Goal: Task Accomplishment & Management: Complete application form

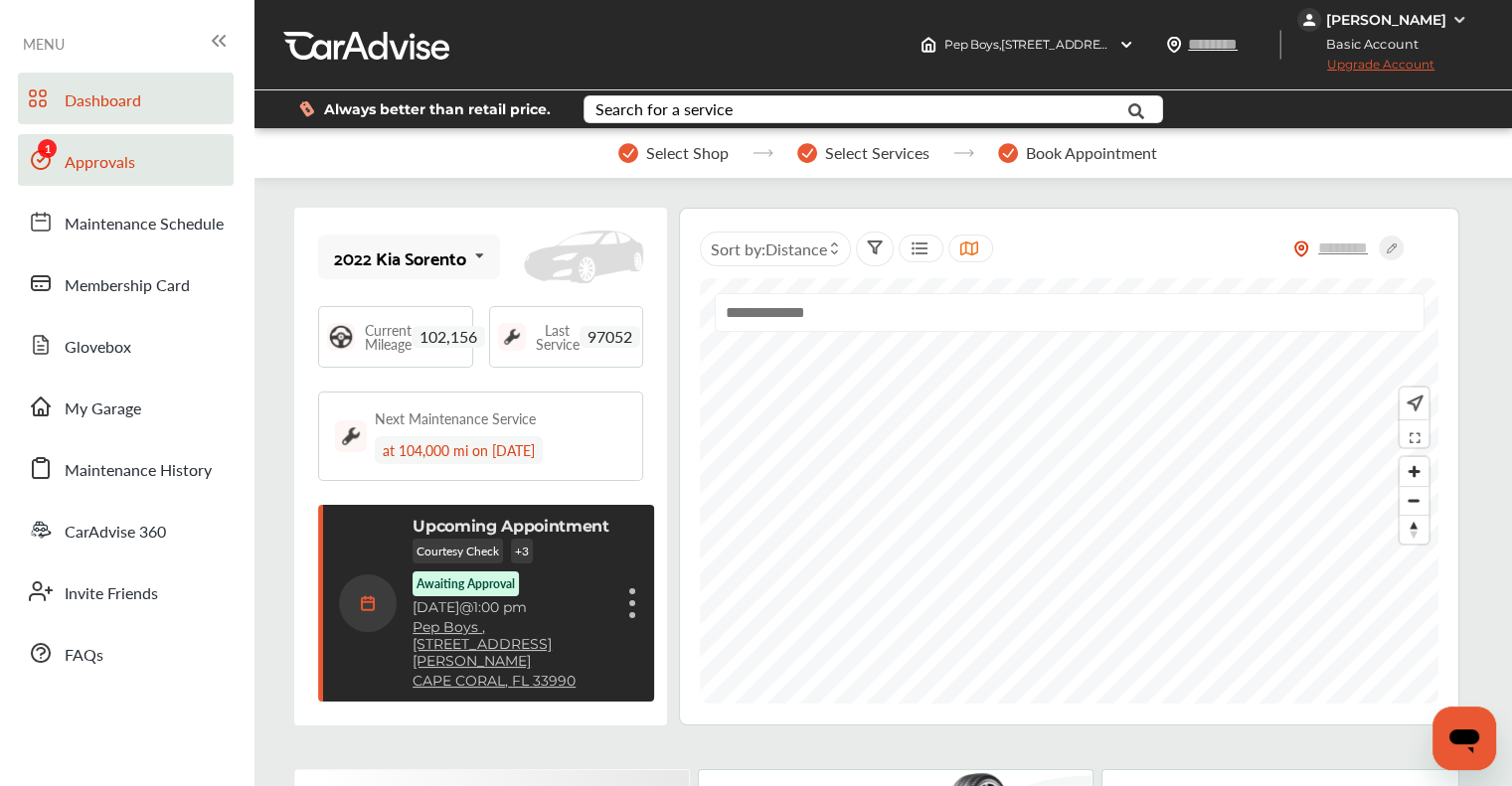
click at [76, 164] on span "Approvals" at bounding box center [100, 163] width 71 height 26
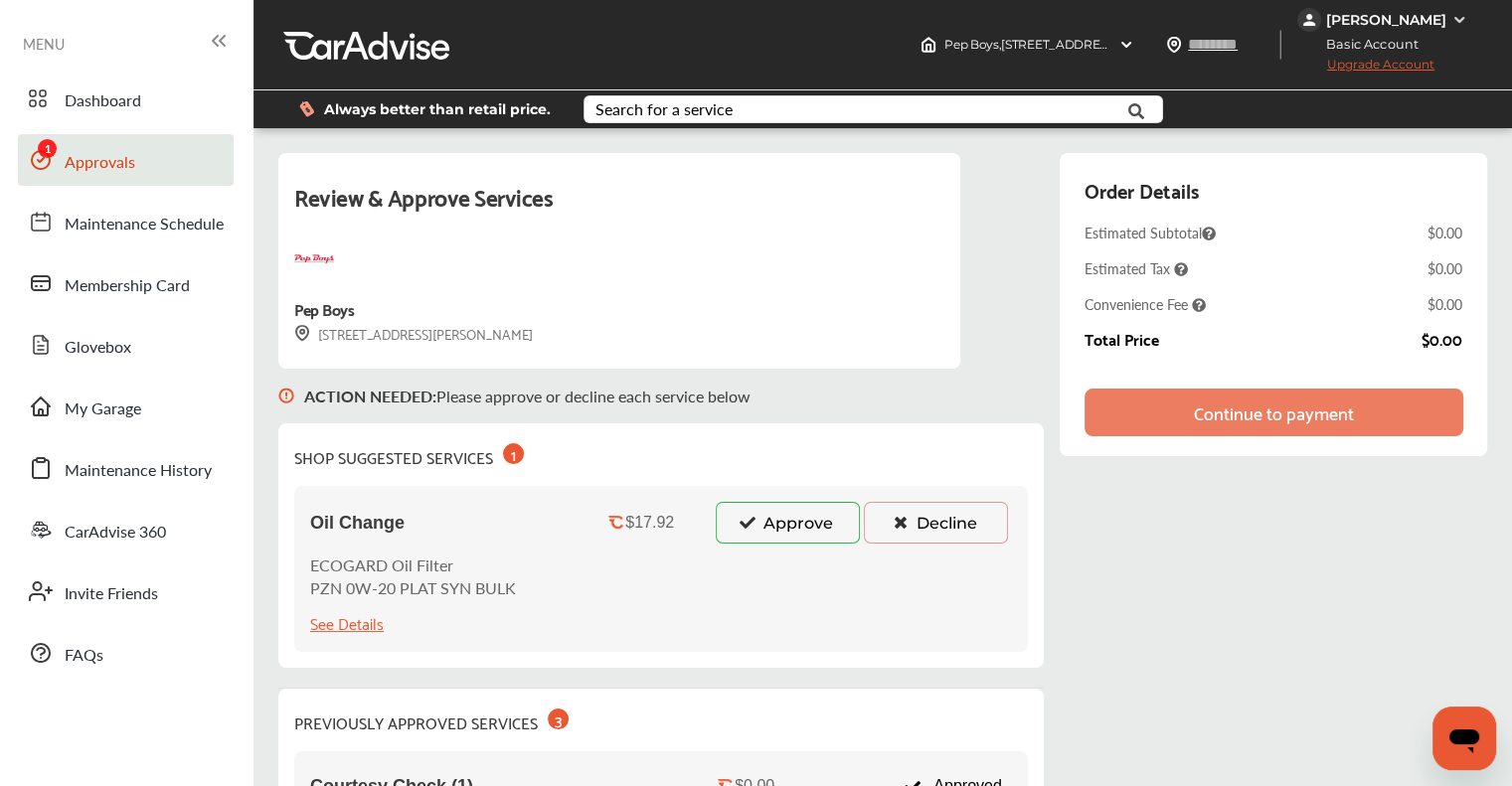
click at [733, 515] on button "Approve" at bounding box center [787, 522] width 144 height 42
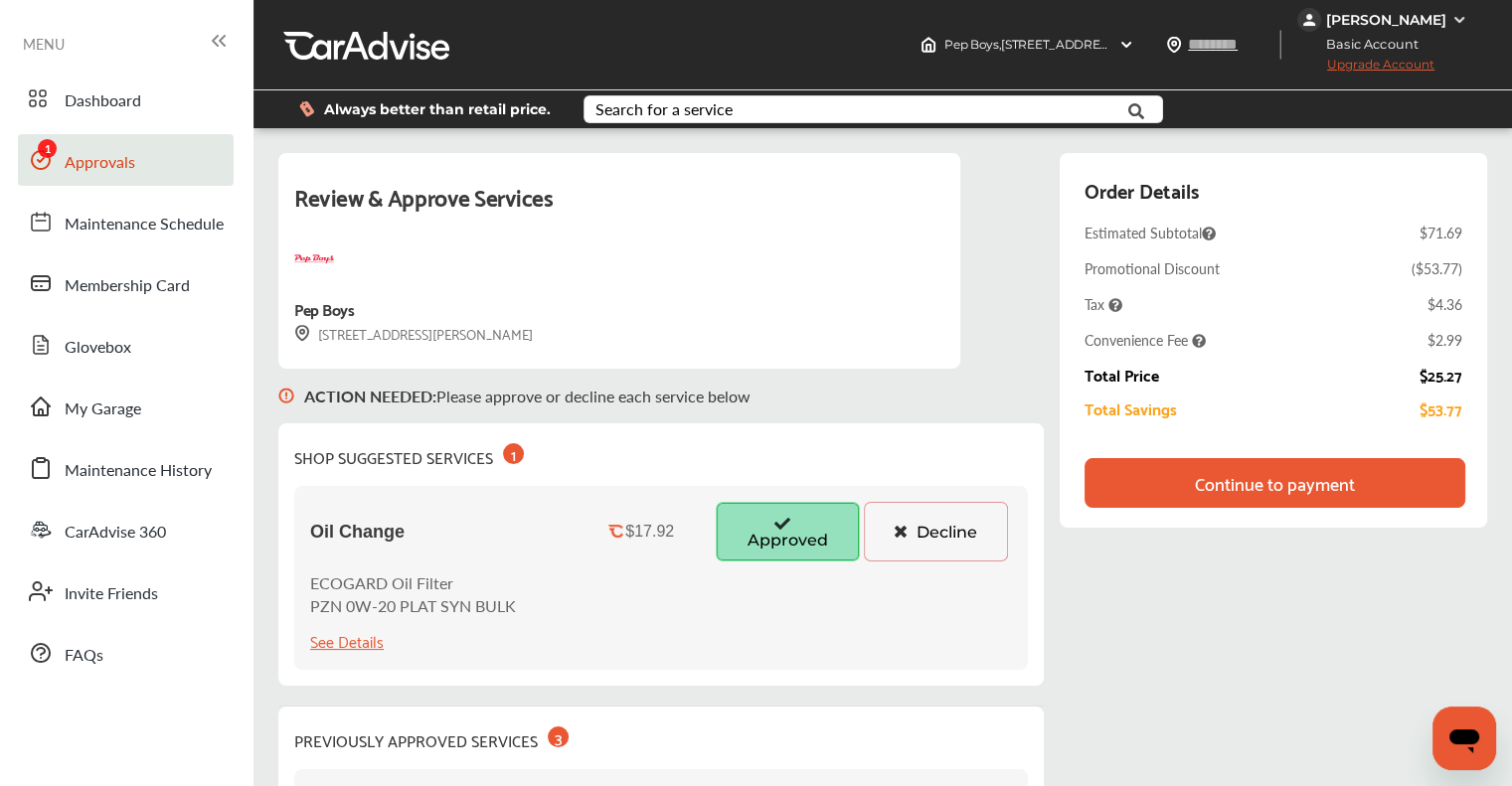
click at [1274, 490] on div "Continue to payment" at bounding box center [1275, 483] width 160 height 20
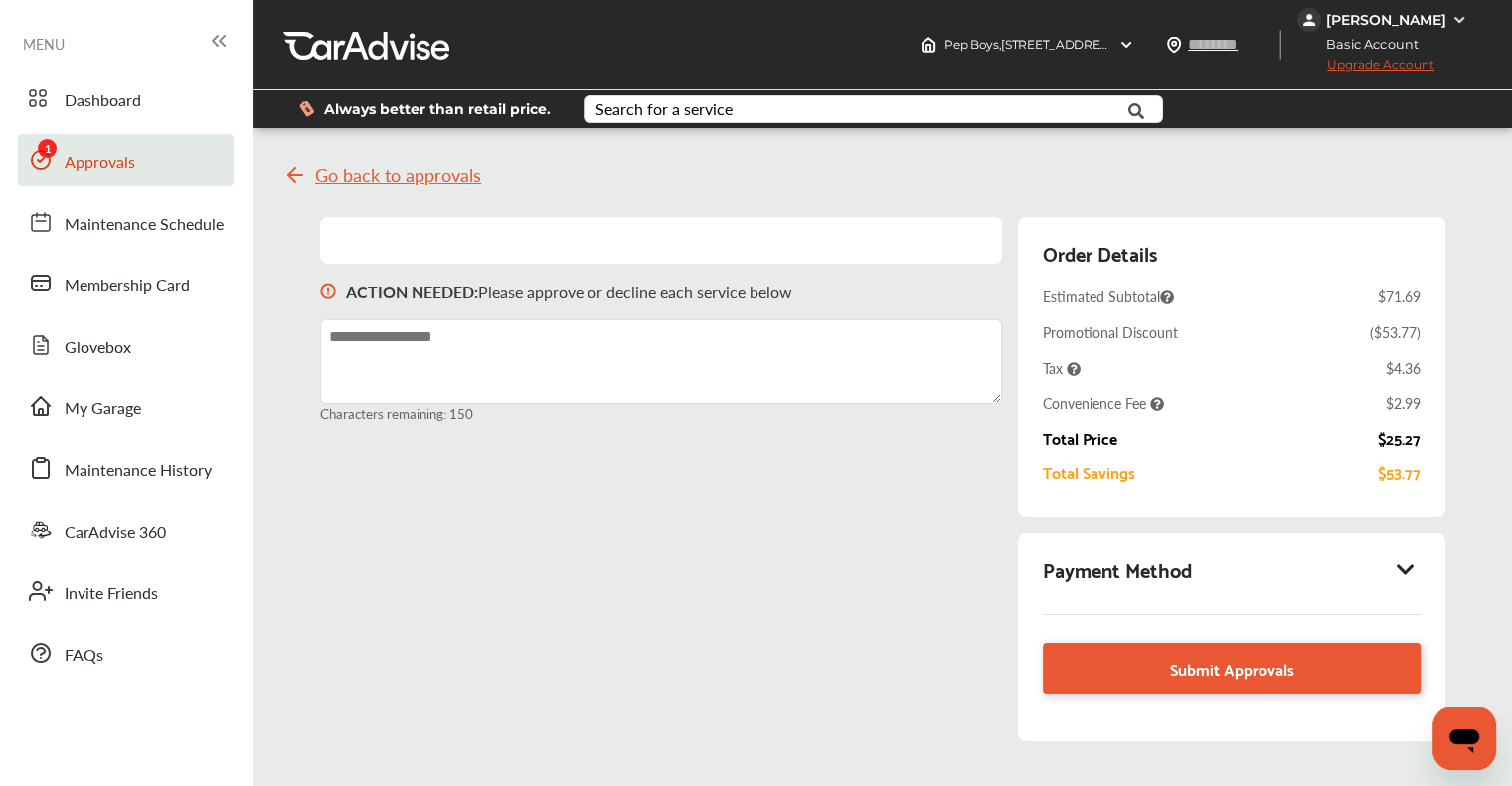
click at [1407, 570] on icon at bounding box center [1405, 569] width 24 height 20
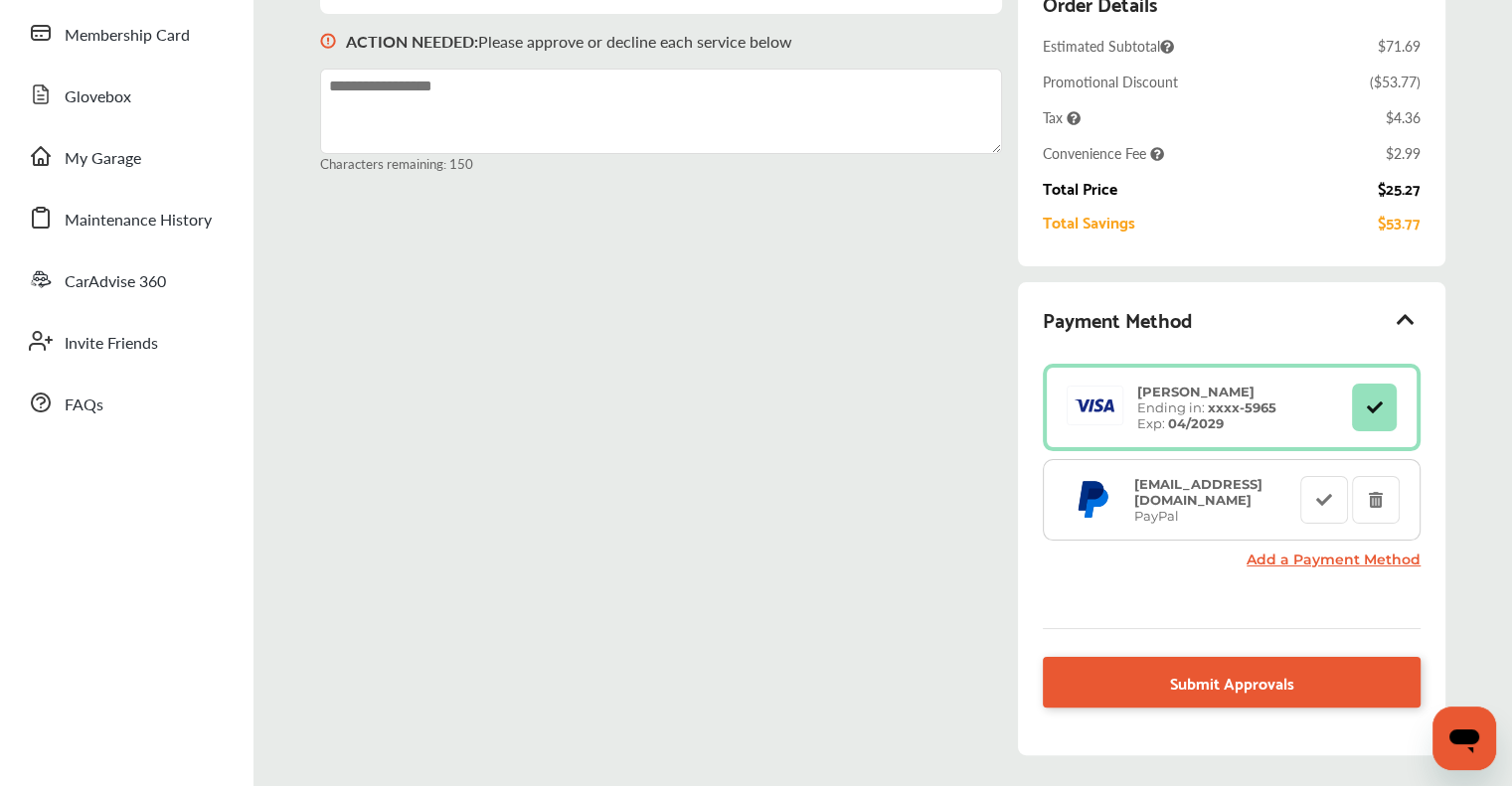
scroll to position [298, 0]
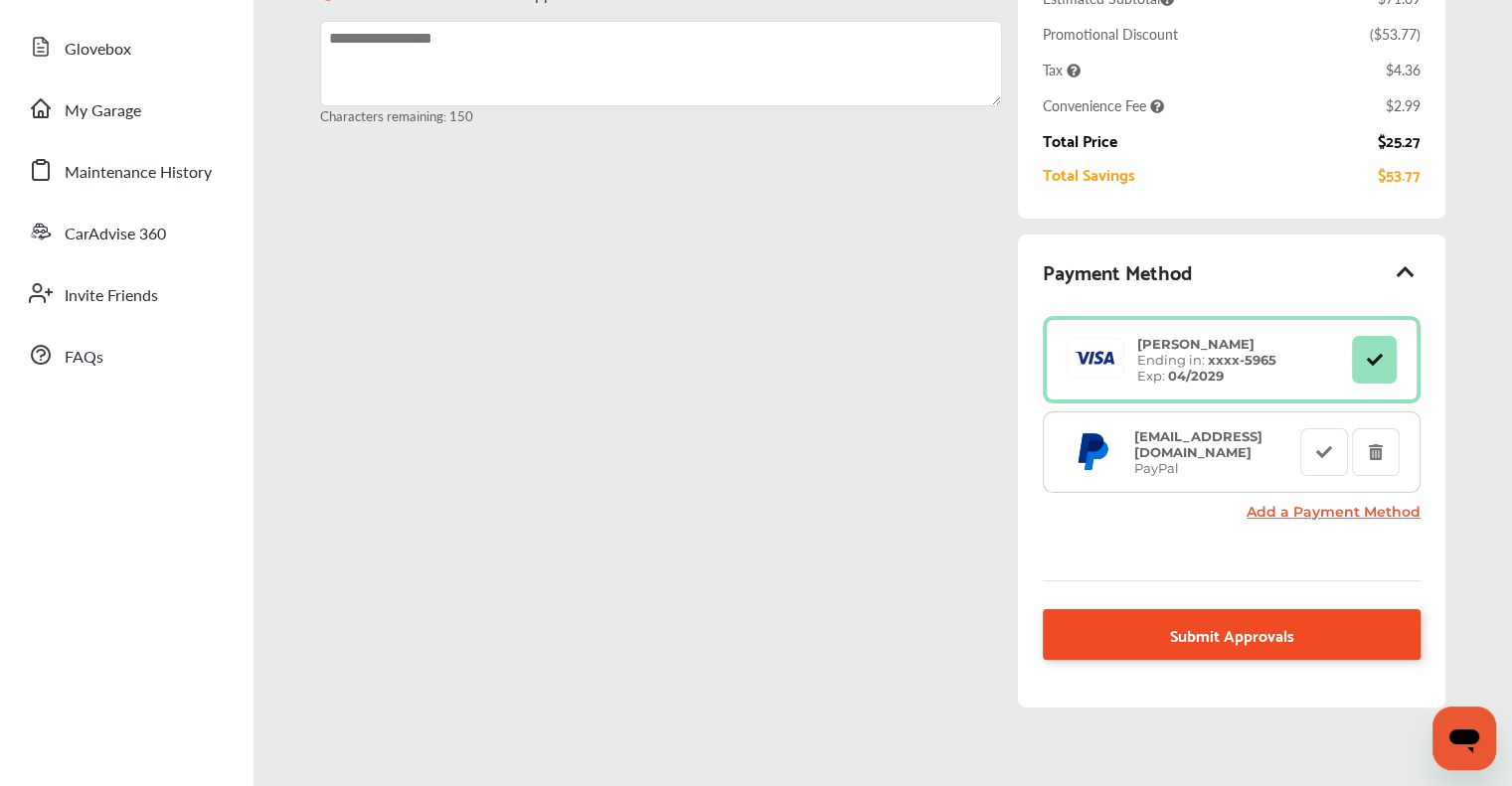
click at [1207, 633] on span "Submit Approvals" at bounding box center [1232, 634] width 124 height 27
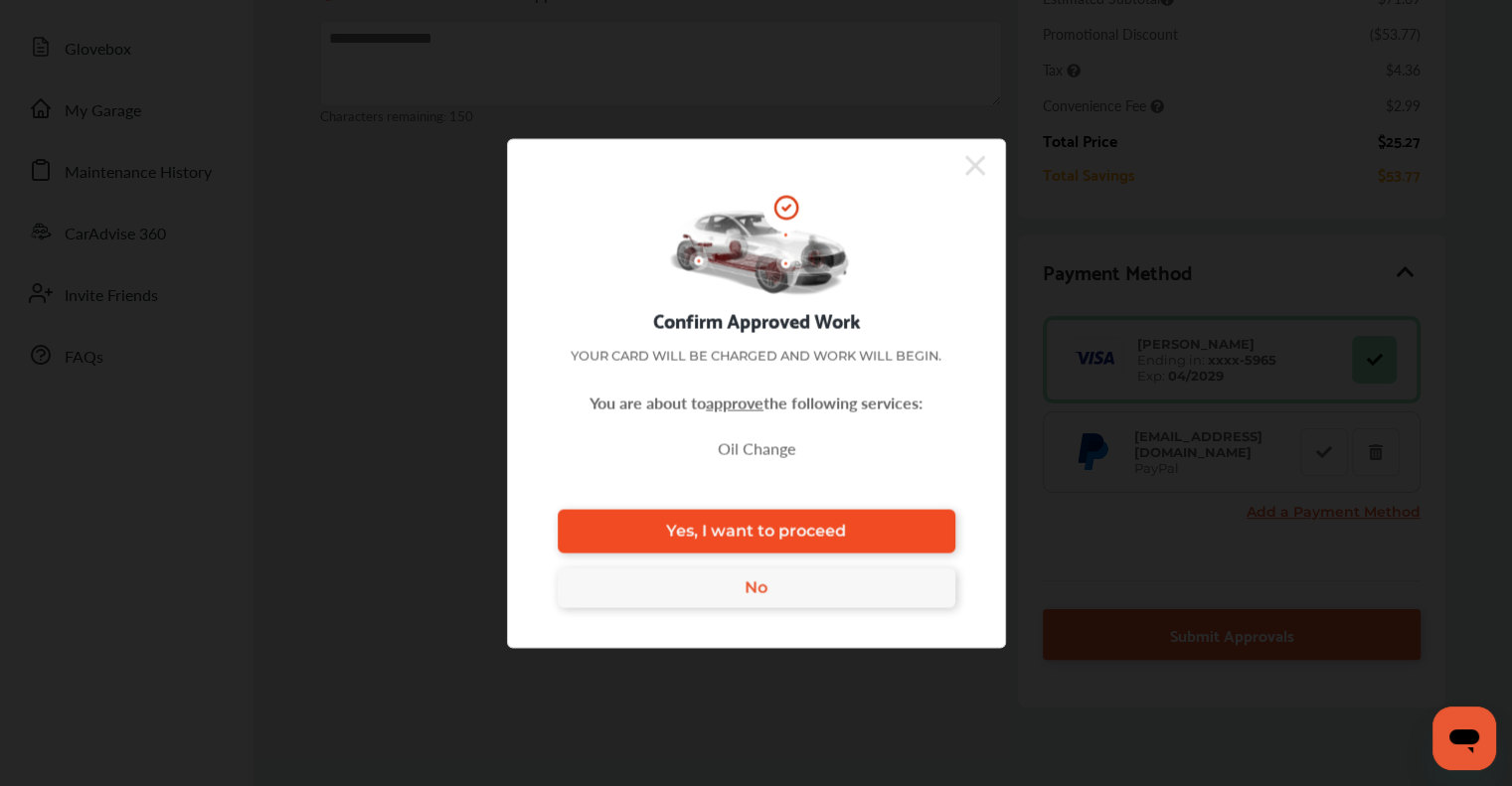
click at [812, 527] on span "Yes, I want to proceed" at bounding box center [756, 530] width 180 height 19
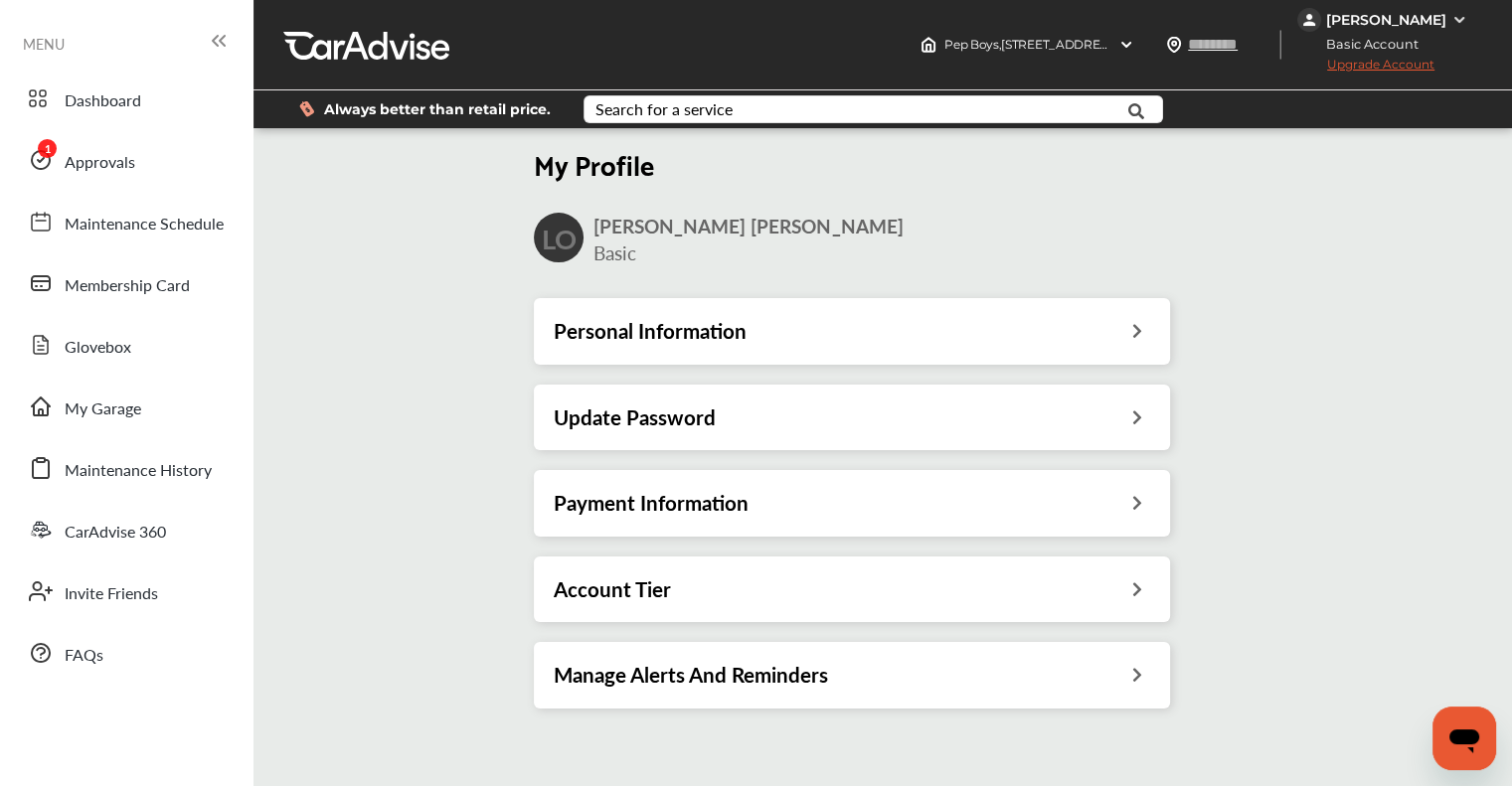
click at [708, 512] on h3 "Payment Information" at bounding box center [651, 502] width 195 height 26
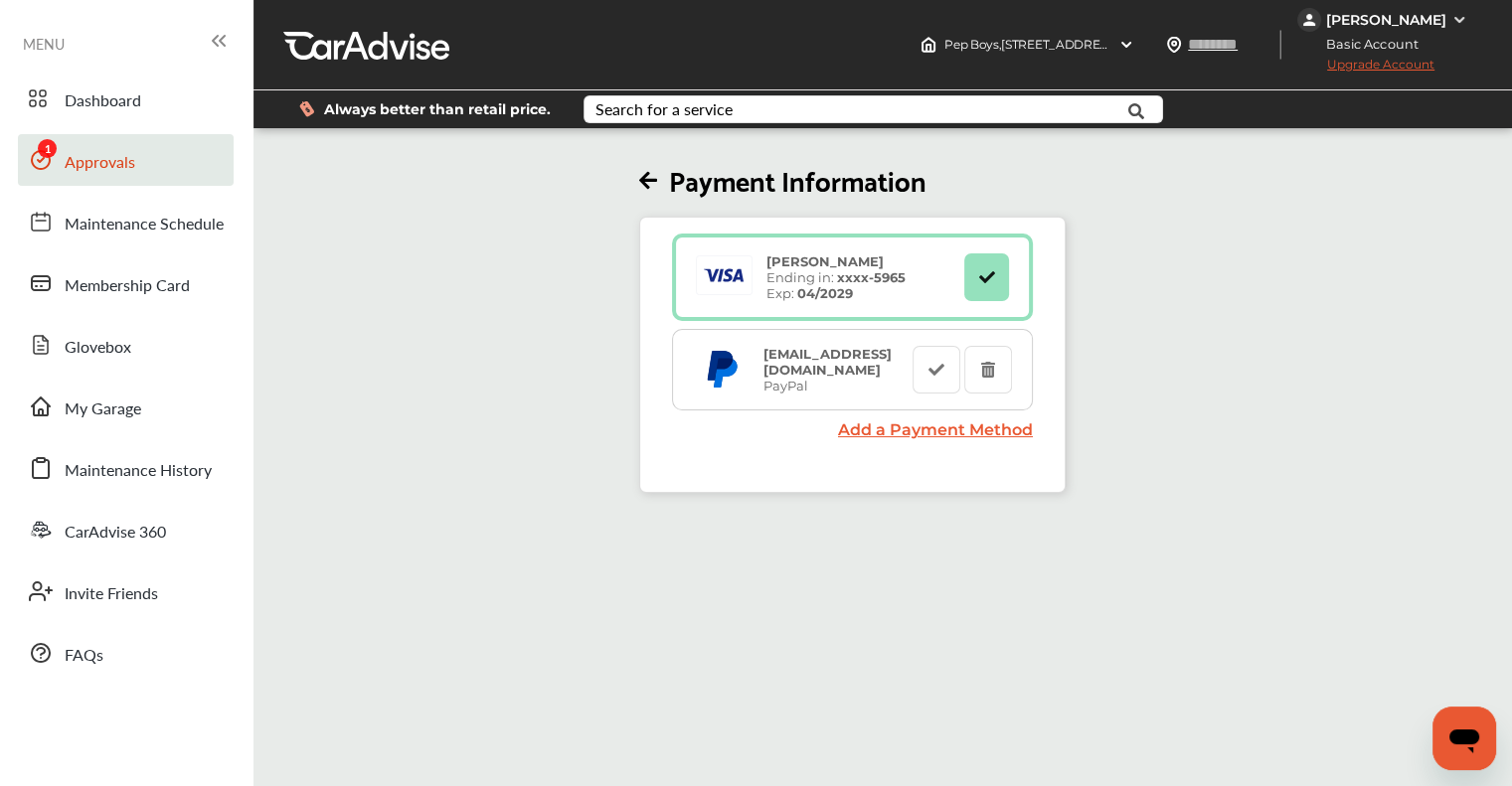
click at [115, 158] on span "Approvals" at bounding box center [100, 163] width 71 height 26
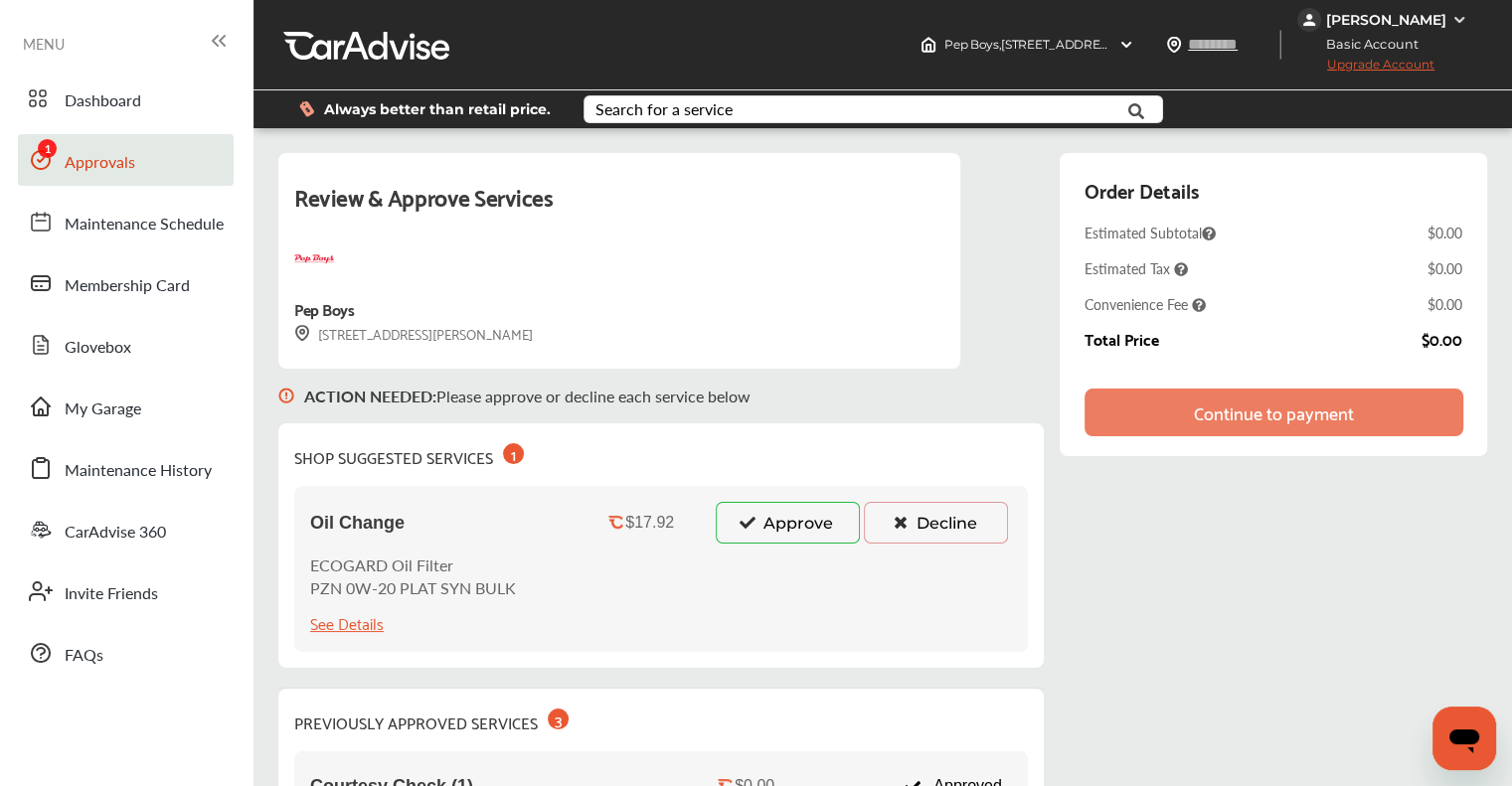
click at [1336, 391] on div "Continue to payment" at bounding box center [1274, 413] width 379 height 48
click at [835, 526] on button "Approve" at bounding box center [787, 522] width 144 height 42
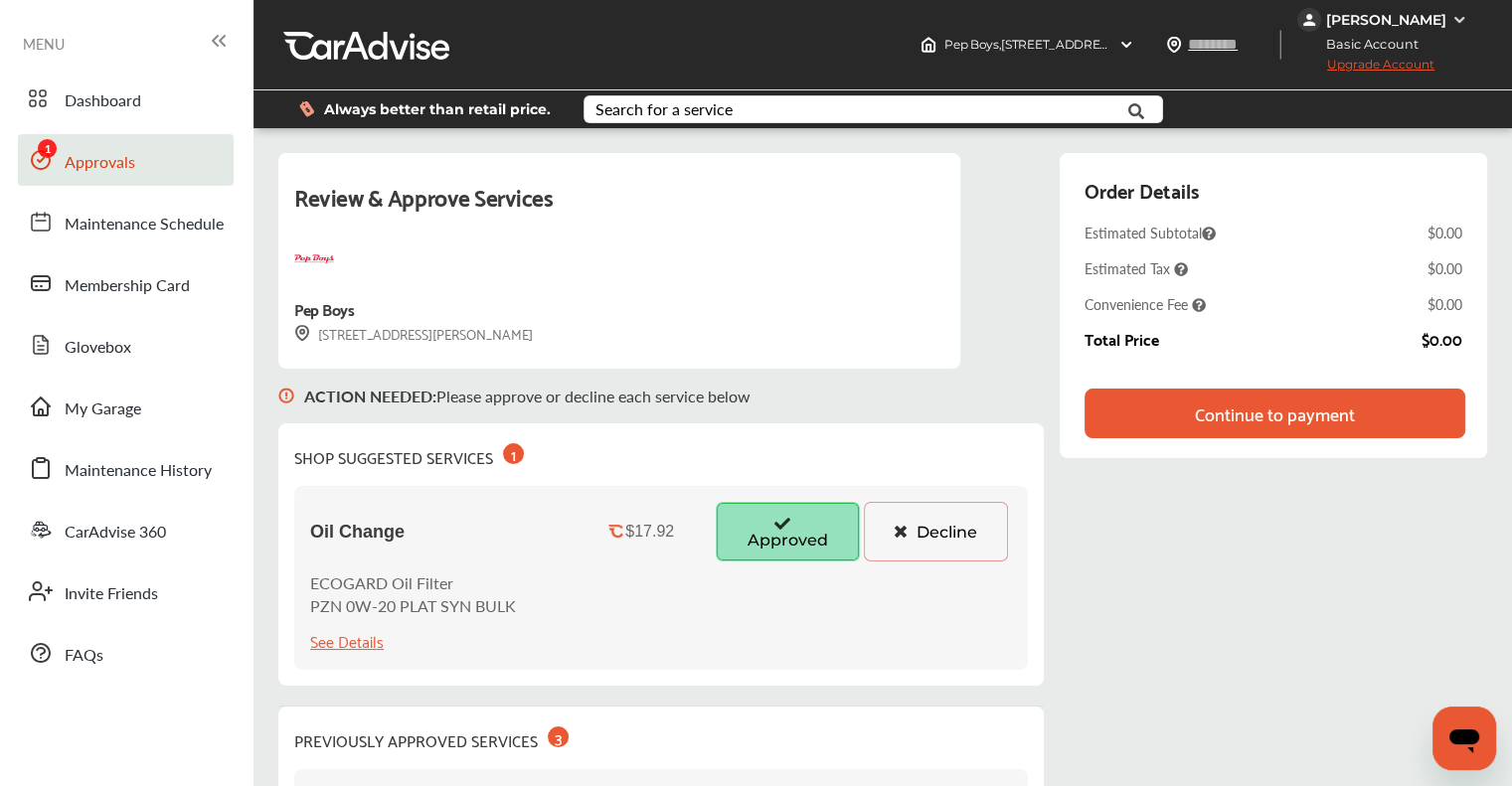
click at [1255, 438] on div "Continue to payment" at bounding box center [1275, 414] width 381 height 50
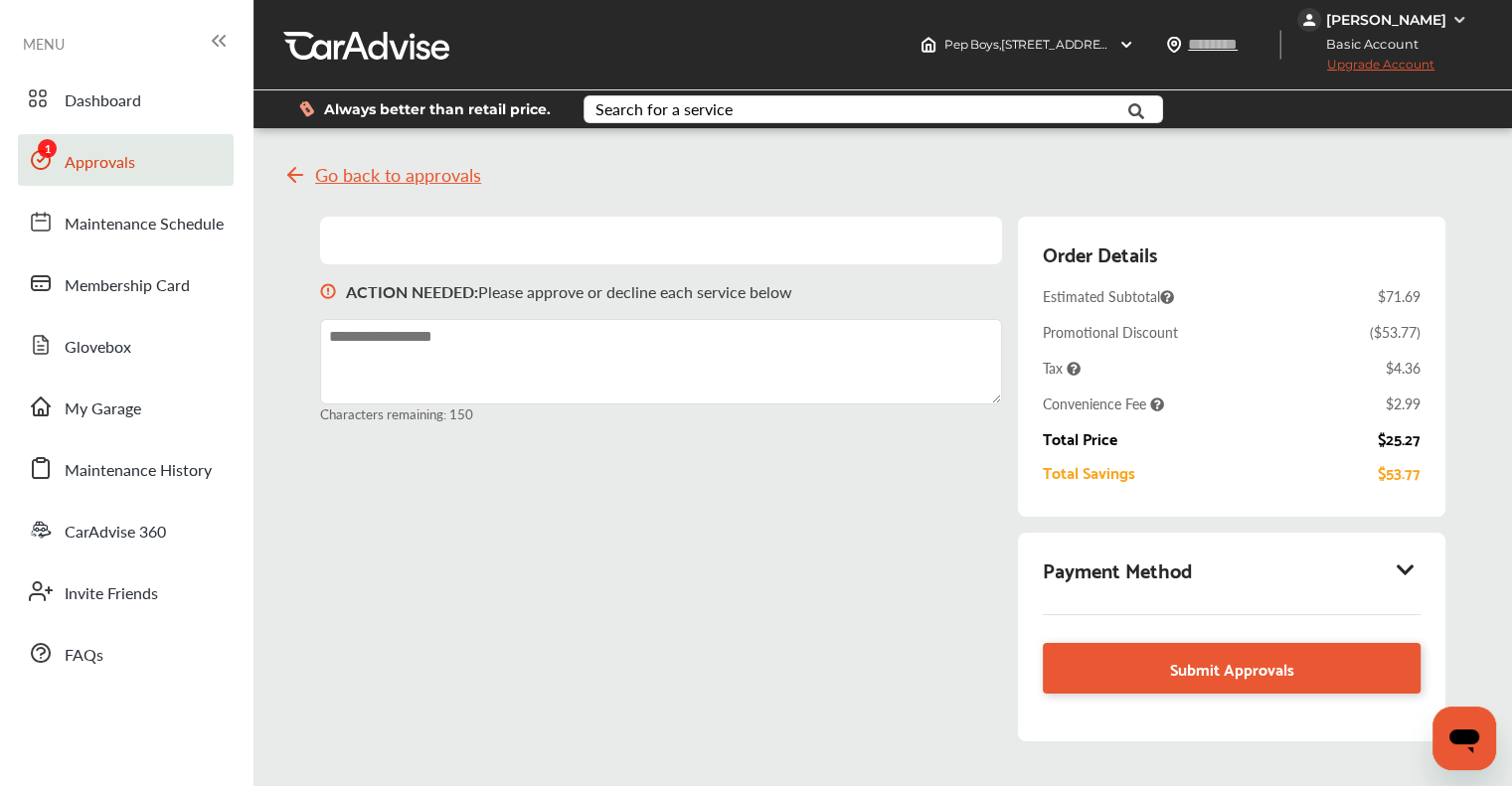
click at [1404, 381] on div "Order Details Estimated Subtotal $71.69 Promotional Discount ( $53.77 ) Tax $4.…" at bounding box center [1232, 367] width 378 height 261
click at [1407, 568] on icon at bounding box center [1405, 569] width 24 height 20
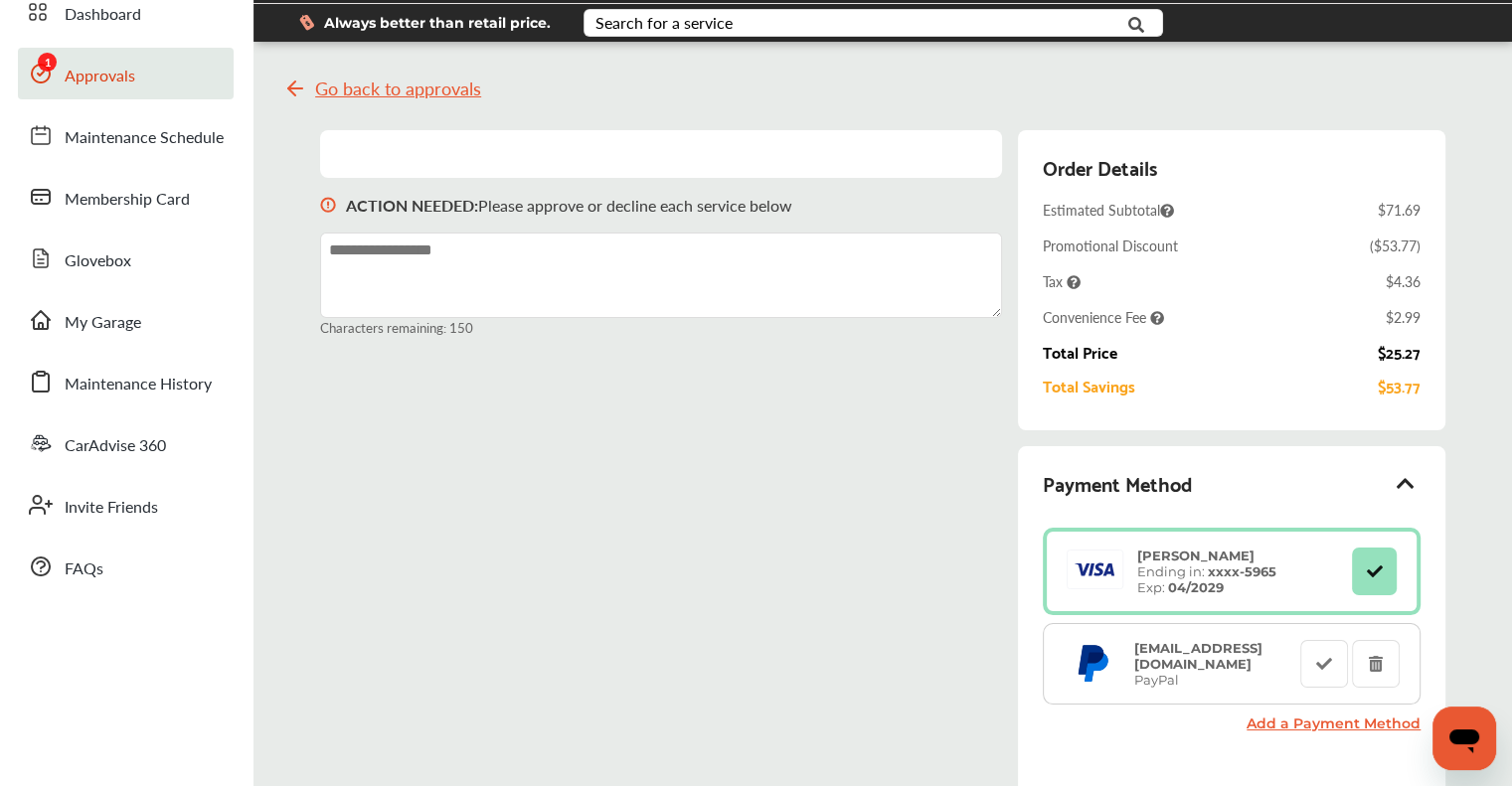
scroll to position [99, 0]
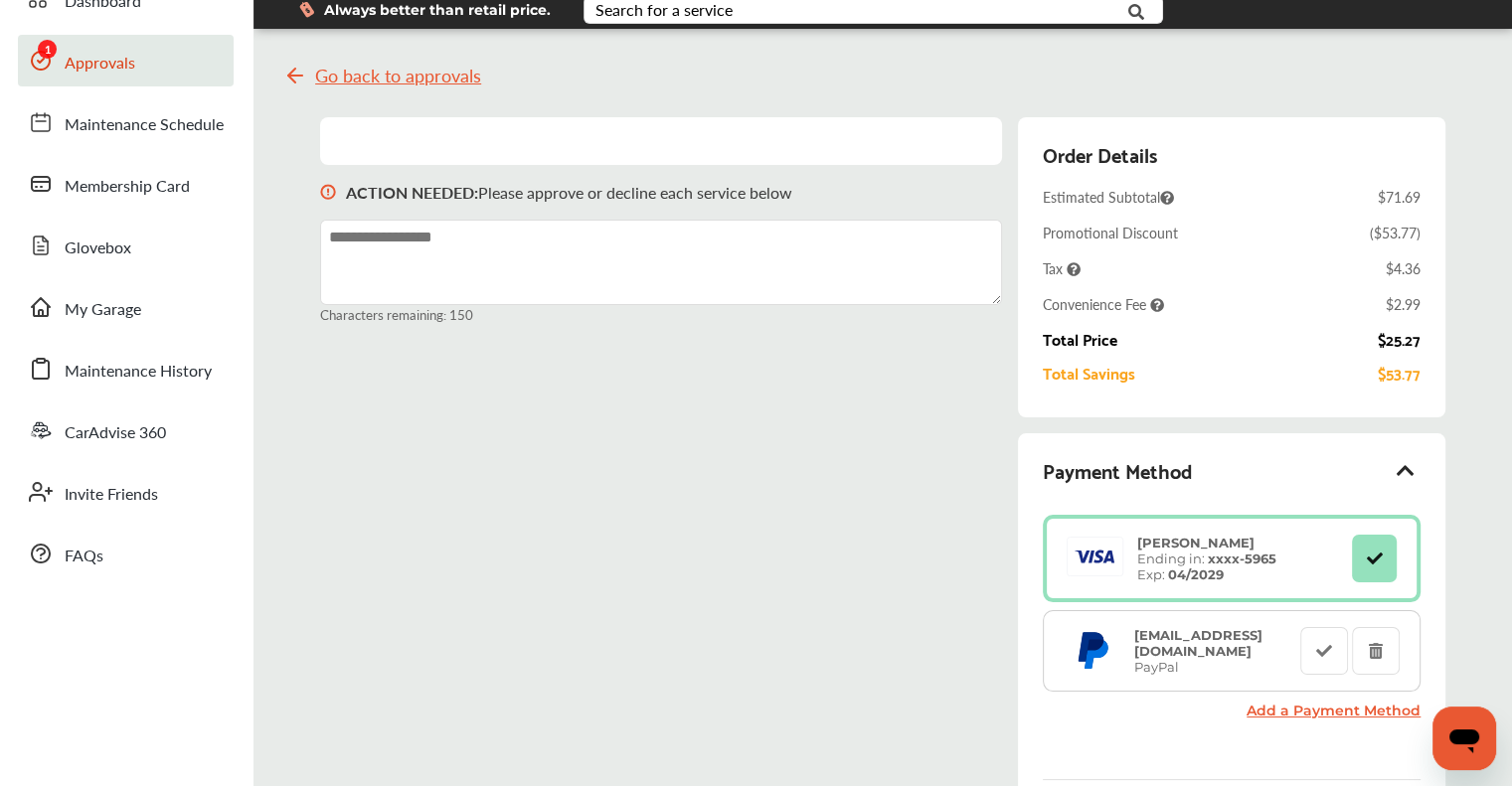
click at [1311, 714] on link "Add a Payment Method" at bounding box center [1334, 710] width 174 height 18
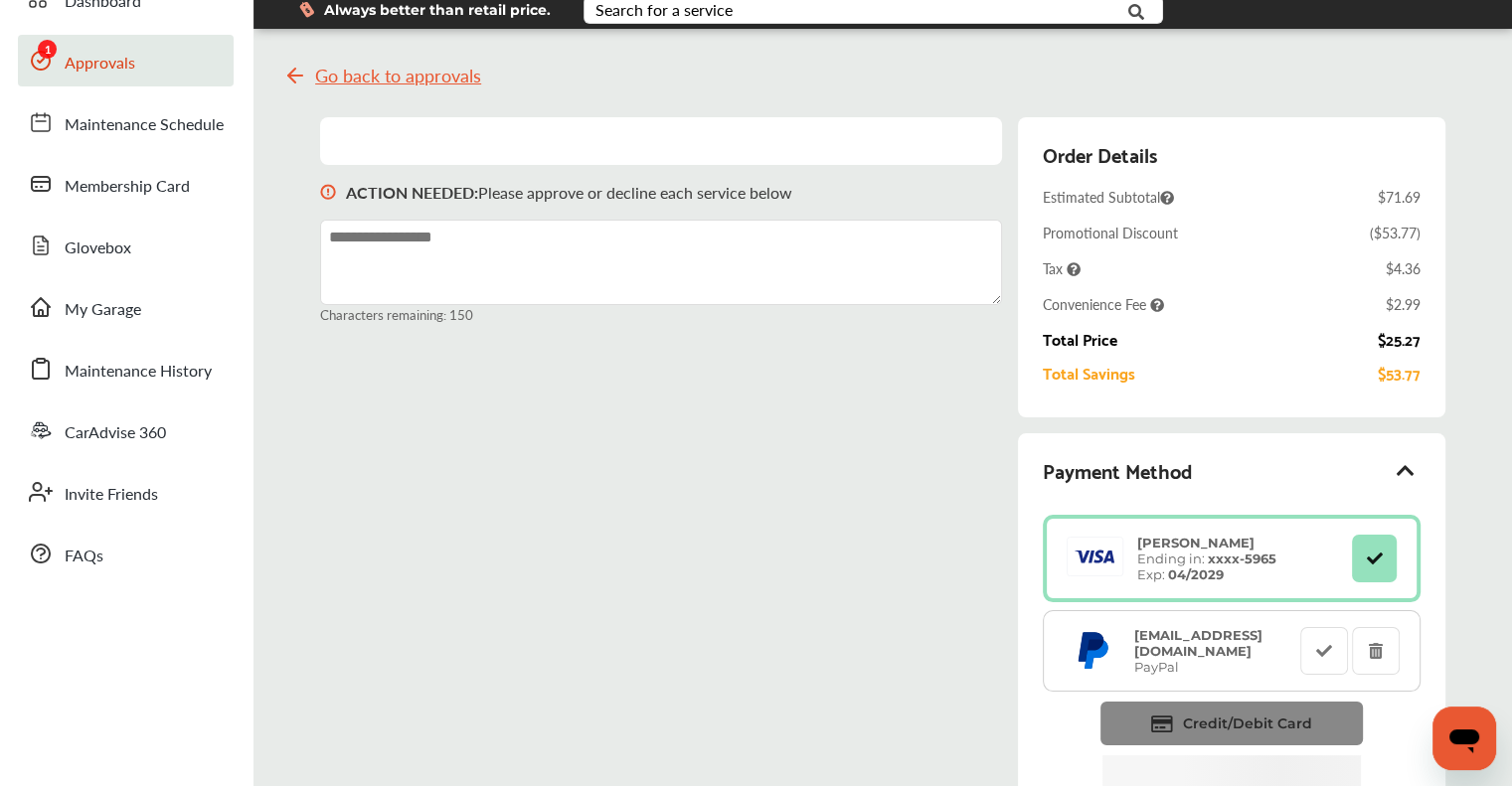
click at [1187, 711] on link "Credit/Debit Card" at bounding box center [1232, 723] width 263 height 44
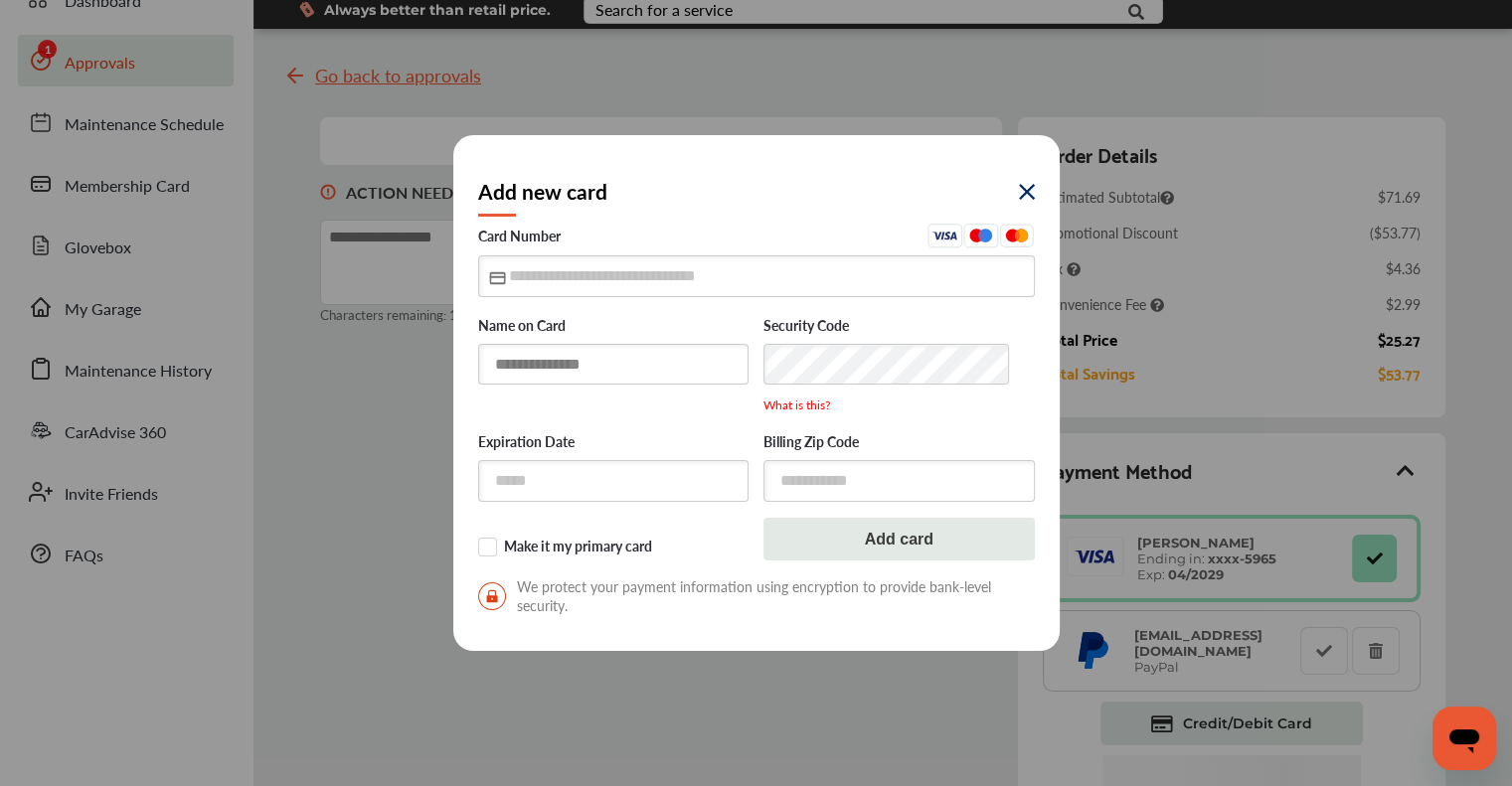
click at [616, 356] on input "text" at bounding box center [613, 364] width 272 height 41
type input "**********"
click at [525, 279] on input "text" at bounding box center [756, 276] width 556 height 41
type input "**********"
click at [600, 465] on input "text" at bounding box center [613, 481] width 272 height 41
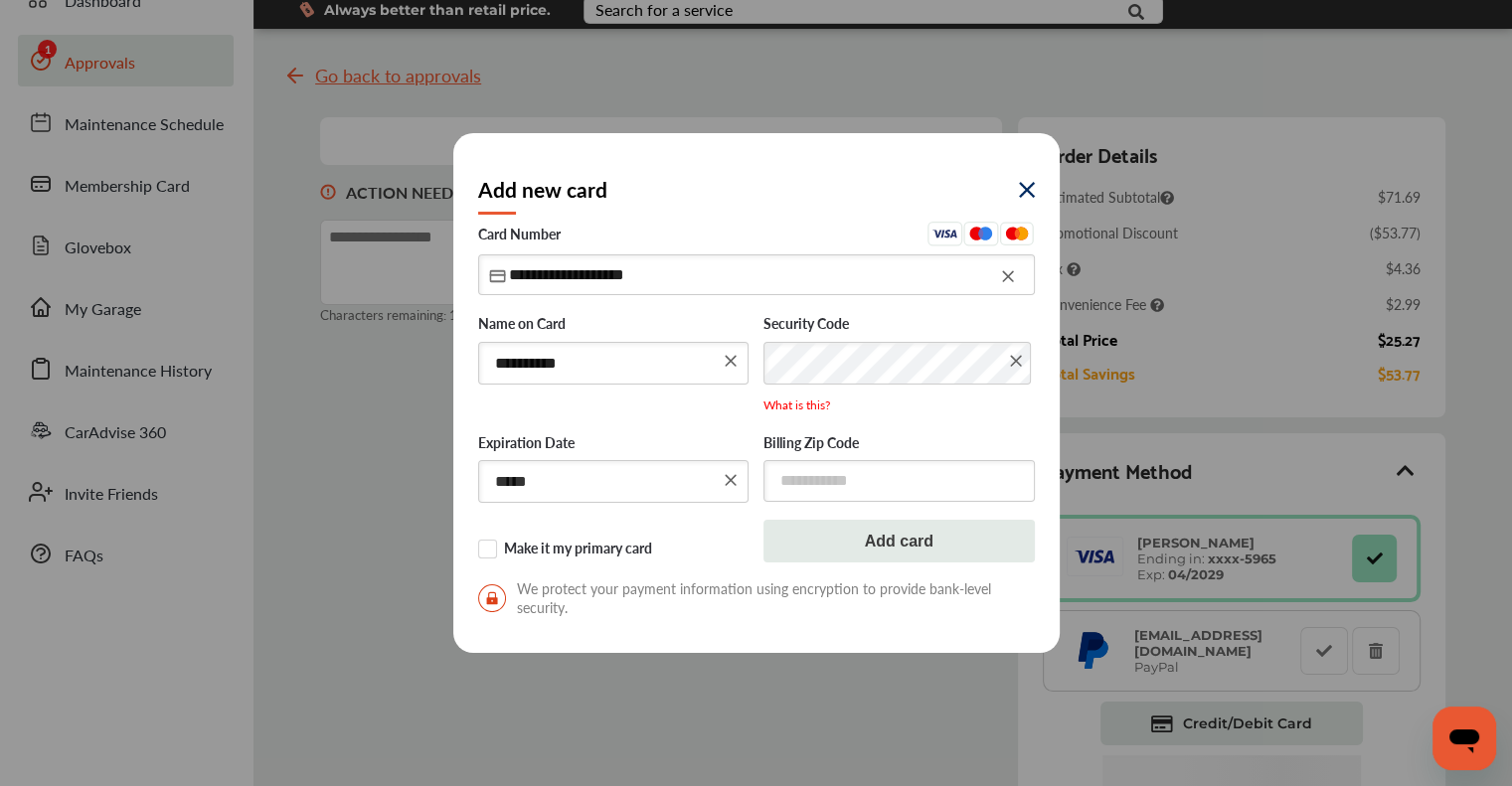
type input "*****"
click at [929, 468] on input "text" at bounding box center [899, 480] width 272 height 41
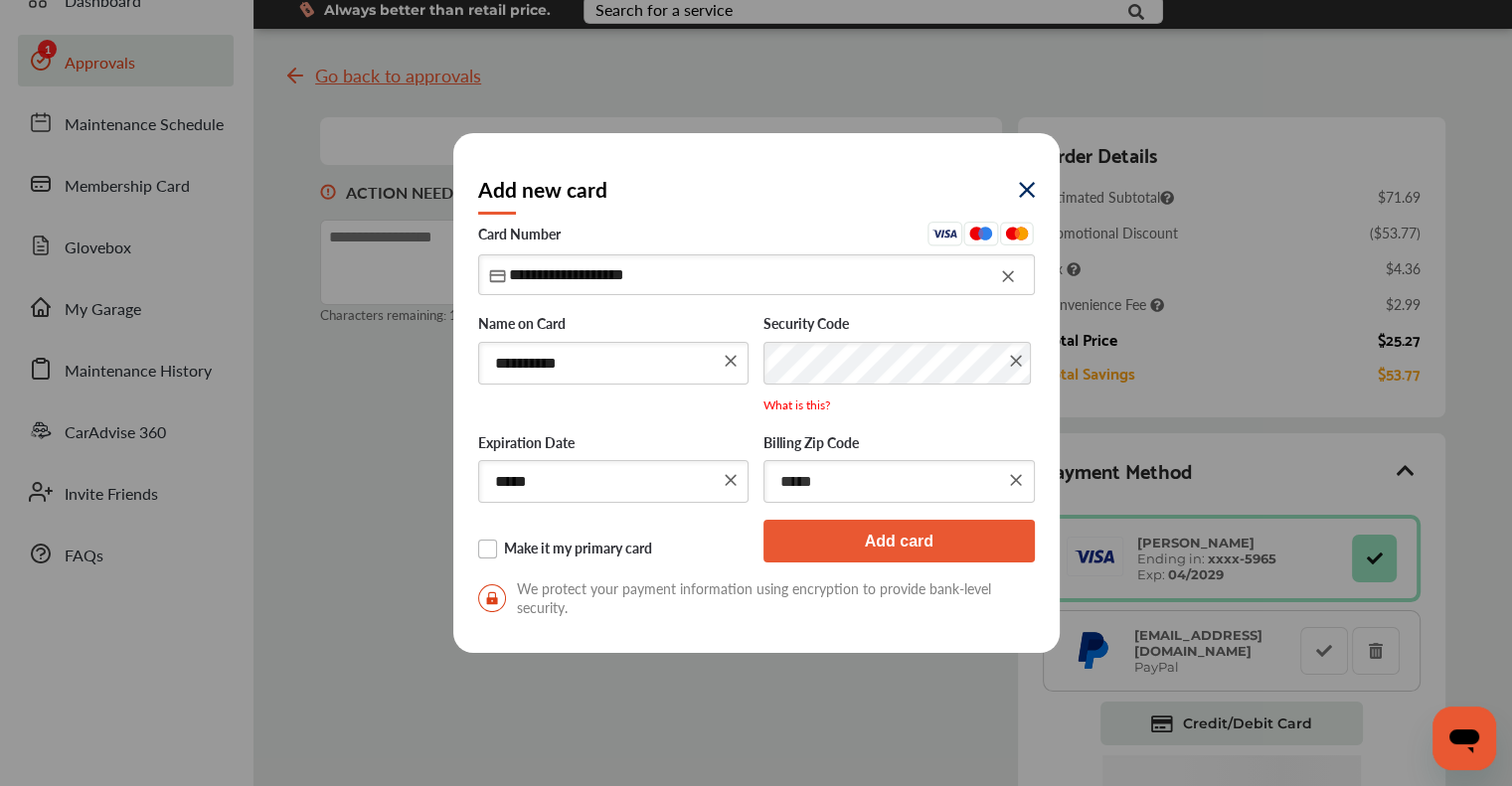
type input "*****"
click at [571, 543] on label "Make it my primary card" at bounding box center [613, 549] width 272 height 20
click at [807, 547] on button "Add card" at bounding box center [899, 540] width 272 height 43
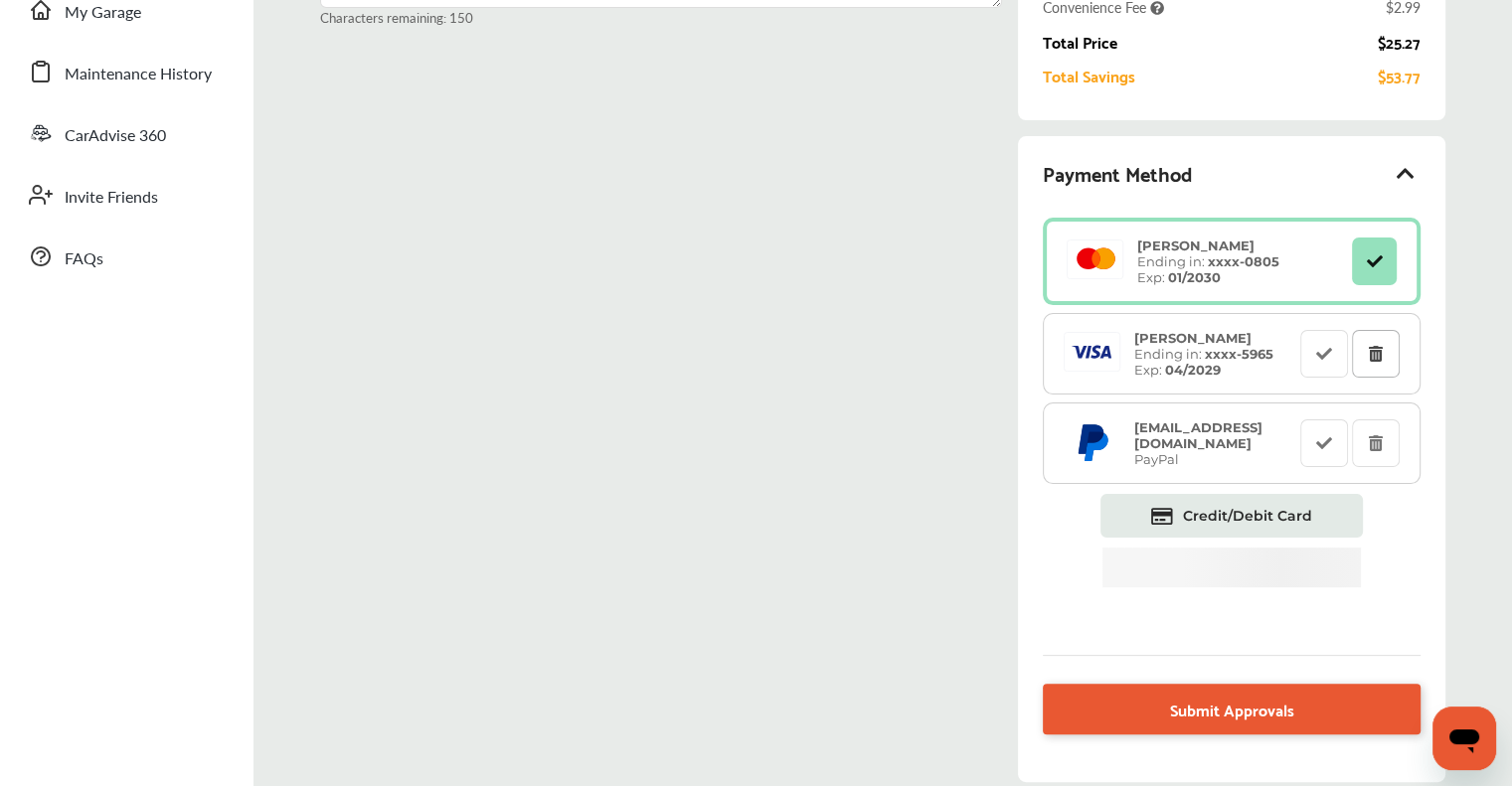
scroll to position [398, 0]
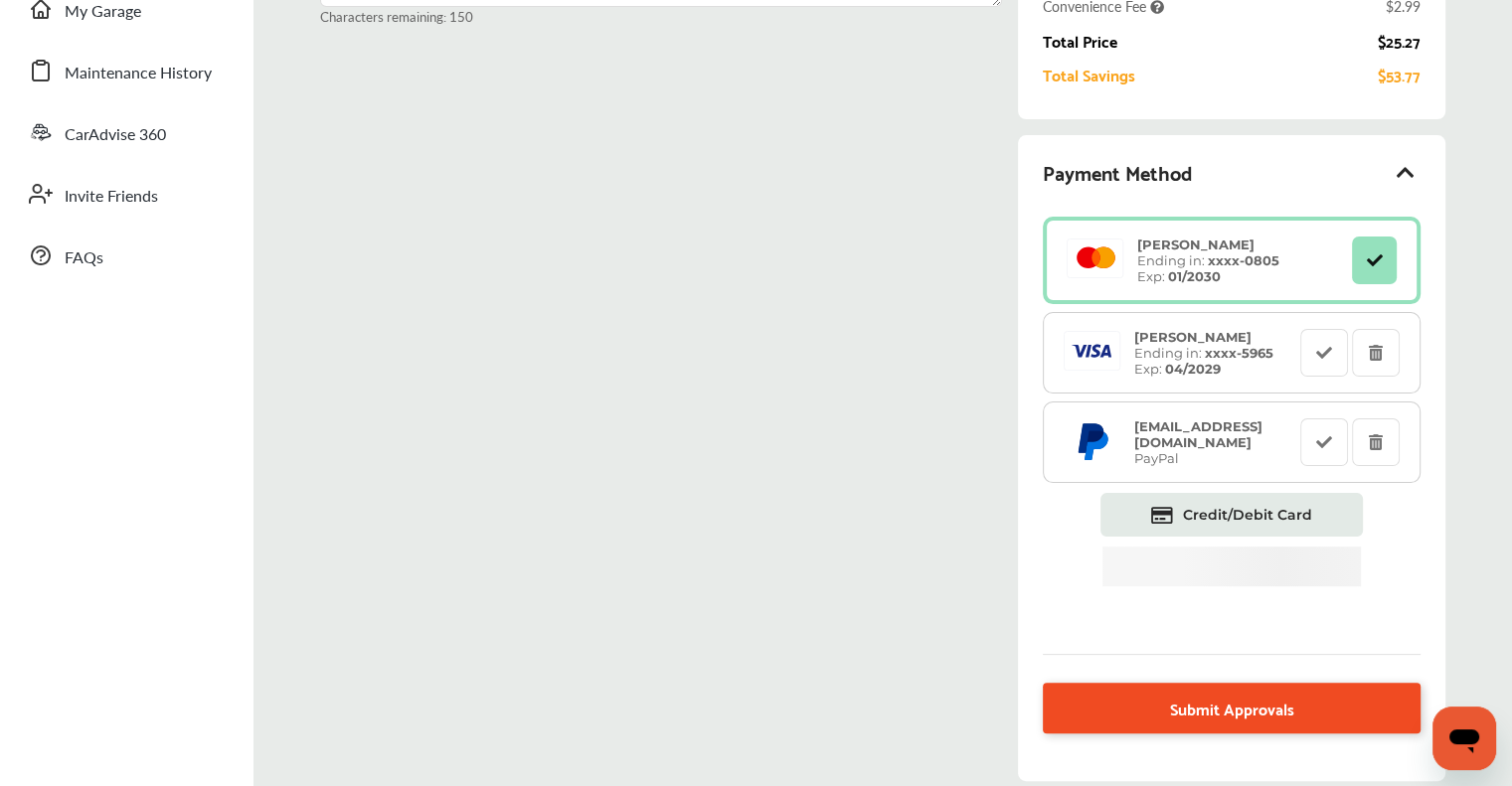
click at [1226, 708] on span "Submit Approvals" at bounding box center [1232, 707] width 124 height 27
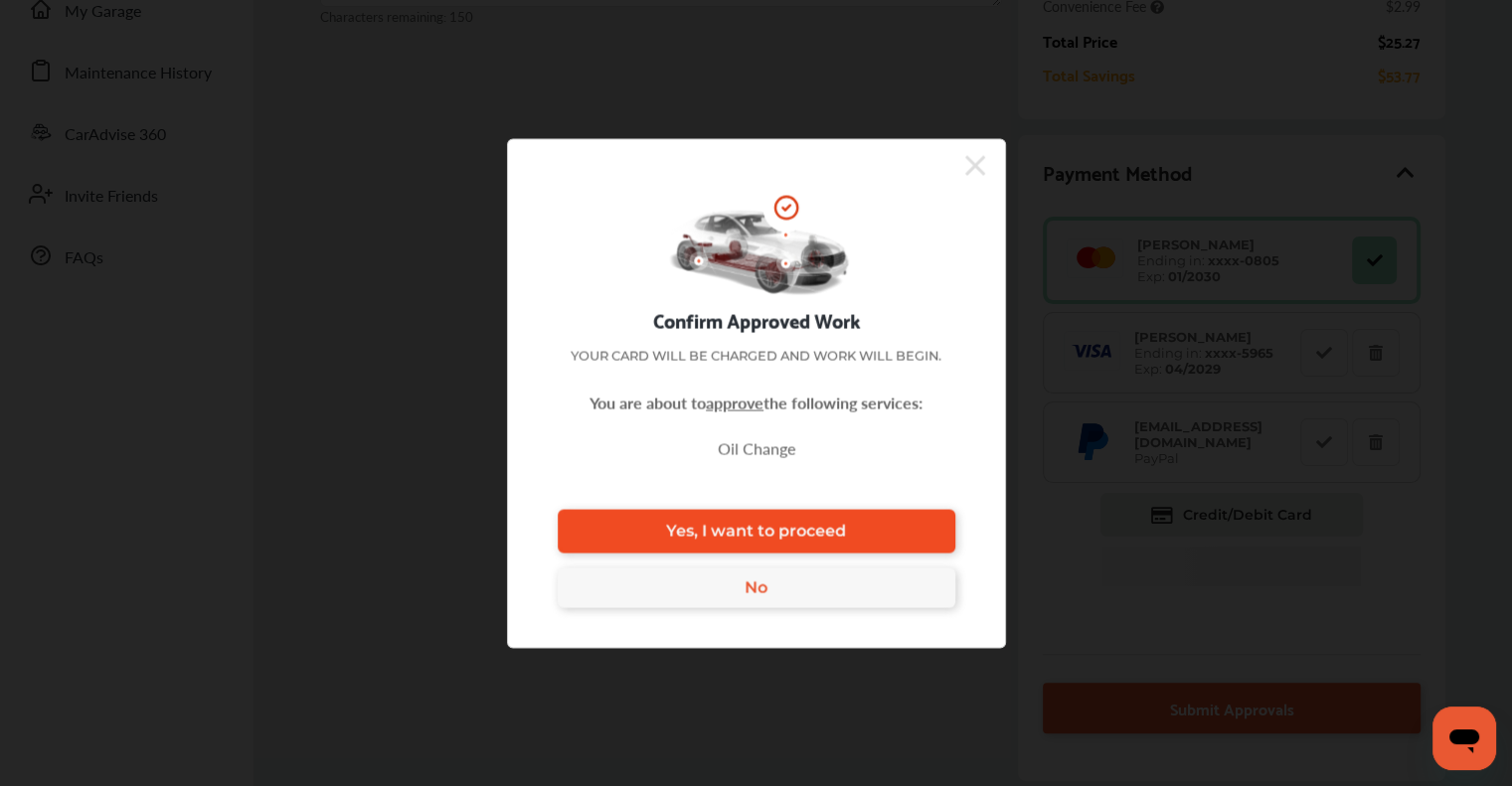
click at [840, 540] on link "Yes, I want to proceed" at bounding box center [756, 530] width 398 height 44
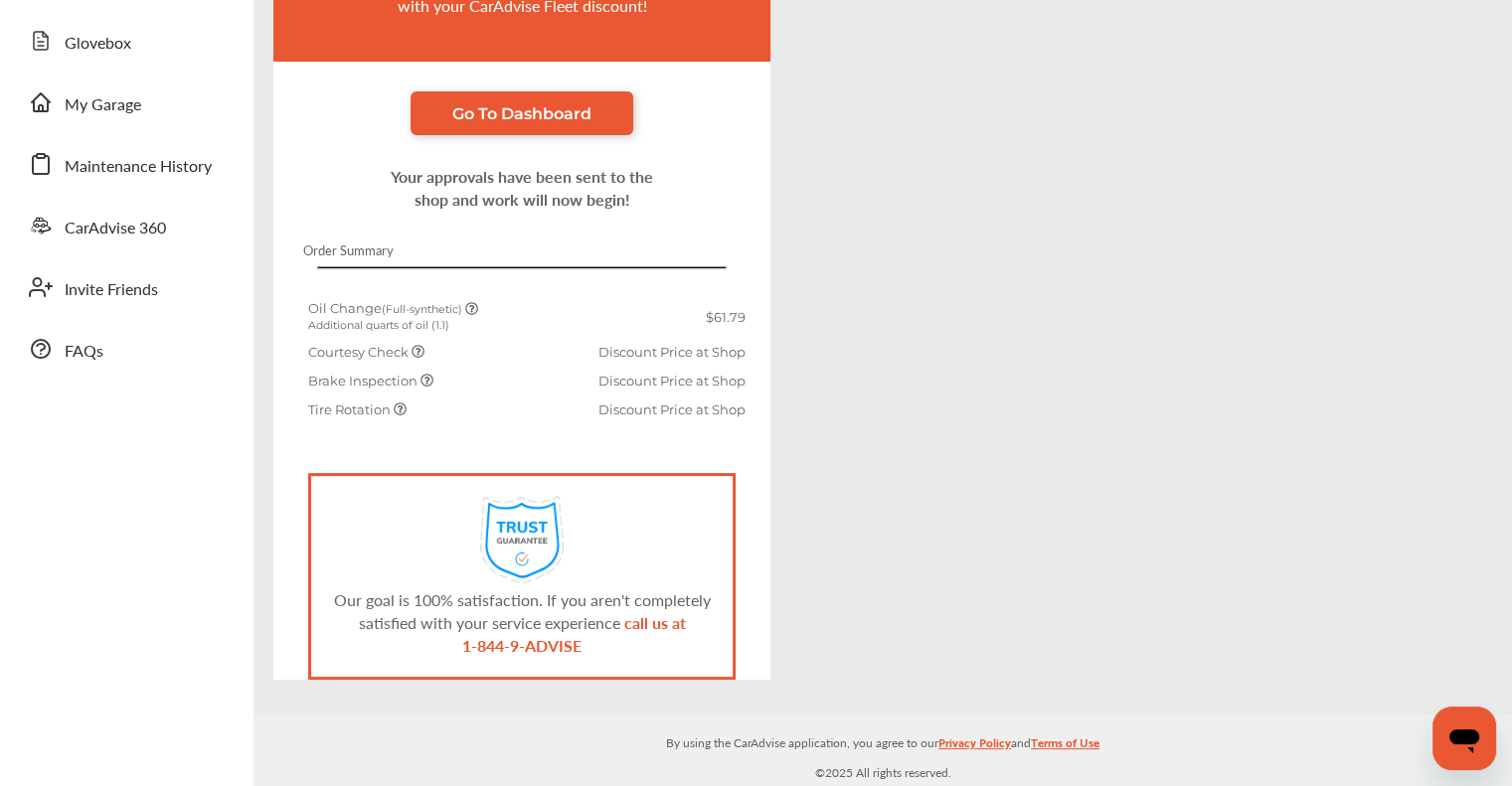
scroll to position [296, 0]
